Goal: Find specific page/section

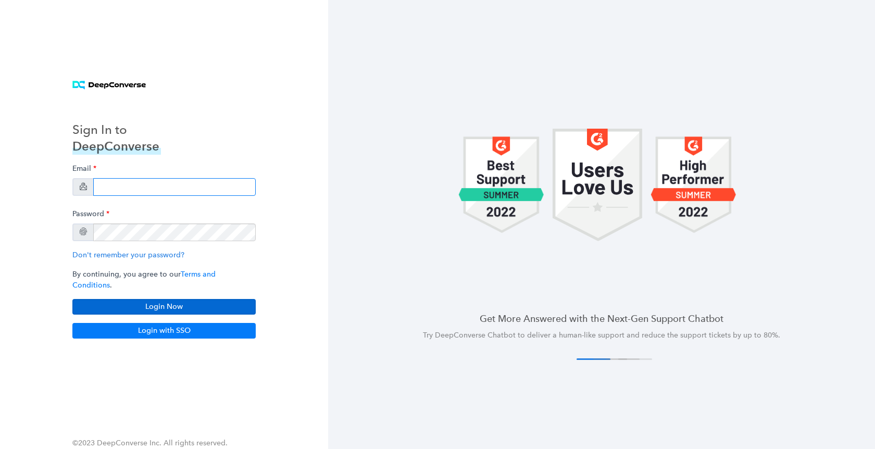
type input "[PERSON_NAME][EMAIL_ADDRESS][DOMAIN_NAME]"
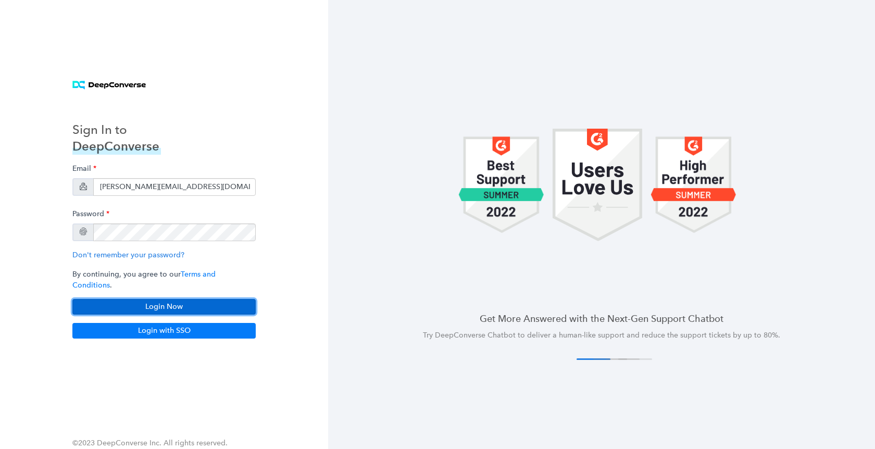
click at [178, 299] on button "Login Now" at bounding box center [163, 307] width 183 height 16
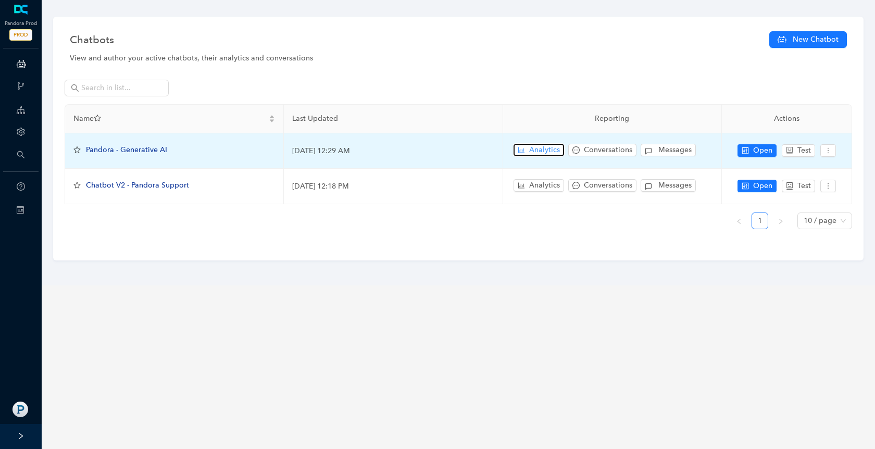
click at [540, 154] on span "Analytics" at bounding box center [544, 149] width 31 height 11
